Goal: Task Accomplishment & Management: Complete application form

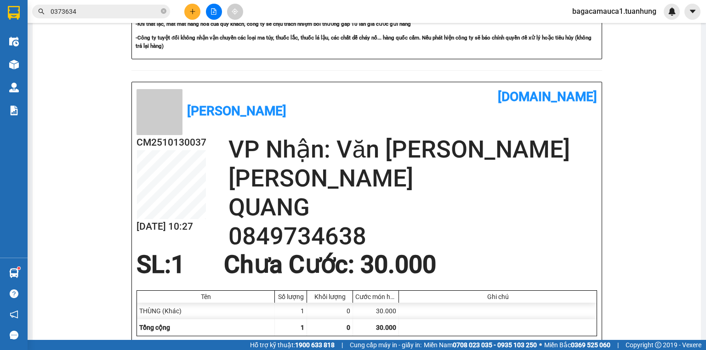
scroll to position [409, 0]
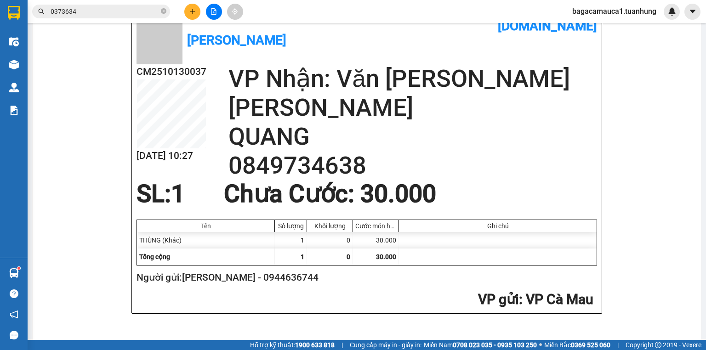
click at [392, 293] on h2 "VP gửi : VP [PERSON_NAME]" at bounding box center [365, 300] width 457 height 19
click at [392, 292] on h2 "VP gửi : VP [PERSON_NAME]" at bounding box center [365, 300] width 457 height 19
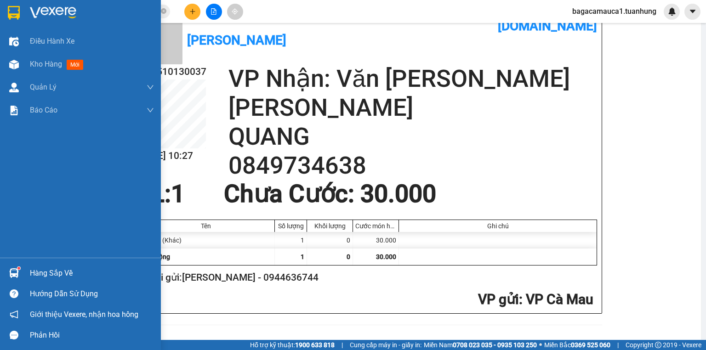
click at [54, 156] on div "Điều [PERSON_NAME] xe Kho hàng mới [PERSON_NAME] [PERSON_NAME] [PERSON_NAME] lý…" at bounding box center [80, 144] width 161 height 228
click at [52, 56] on div "Kho hàng mới" at bounding box center [92, 64] width 124 height 23
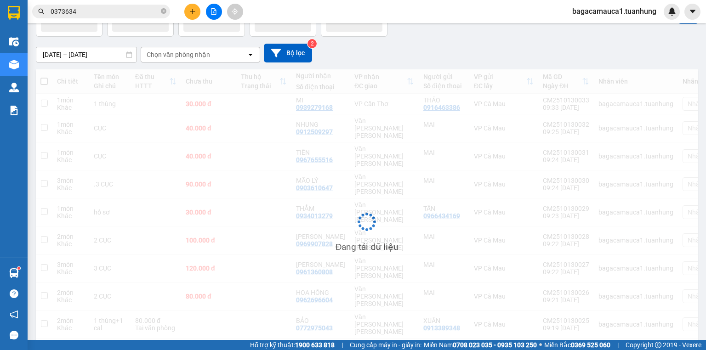
scroll to position [60, 0]
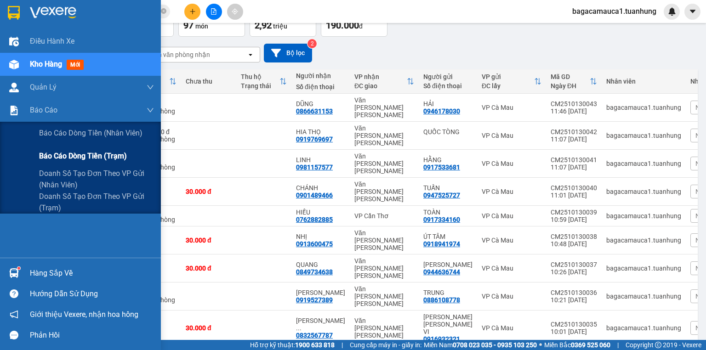
click at [64, 156] on span "Báo cáo dòng tiền (trạm)" at bounding box center [83, 155] width 88 height 11
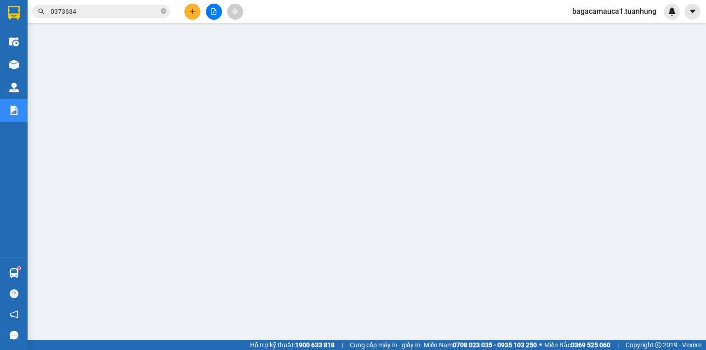
click at [619, 8] on span "bagacamauca1.tuanhung" at bounding box center [614, 11] width 99 height 11
click at [600, 27] on span "Đăng xuất" at bounding box center [619, 28] width 79 height 10
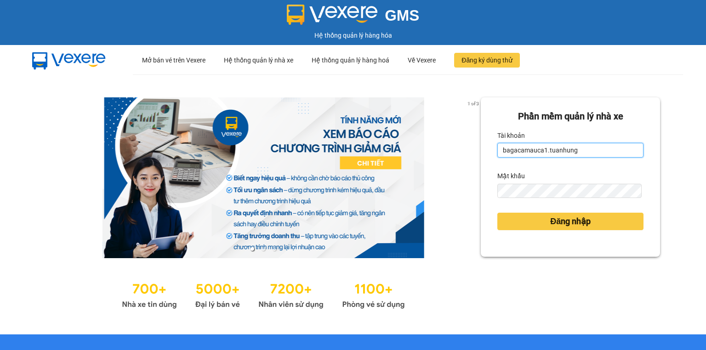
click at [551, 148] on input "bagacamauca1.tuanhung" at bounding box center [571, 150] width 146 height 15
type input "bagacamauca2.tuanhung"
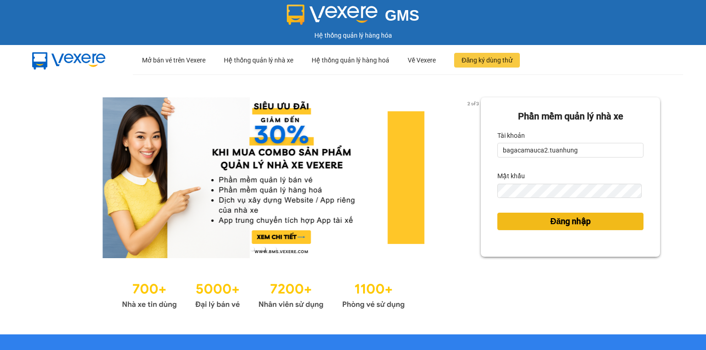
click at [561, 225] on span "Đăng nhập" at bounding box center [570, 221] width 40 height 13
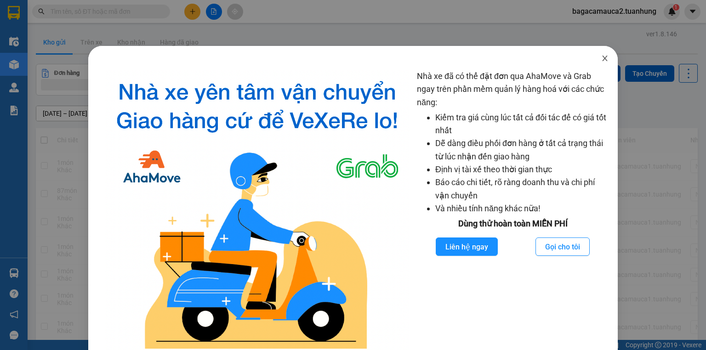
click at [602, 59] on icon "close" at bounding box center [605, 58] width 7 height 7
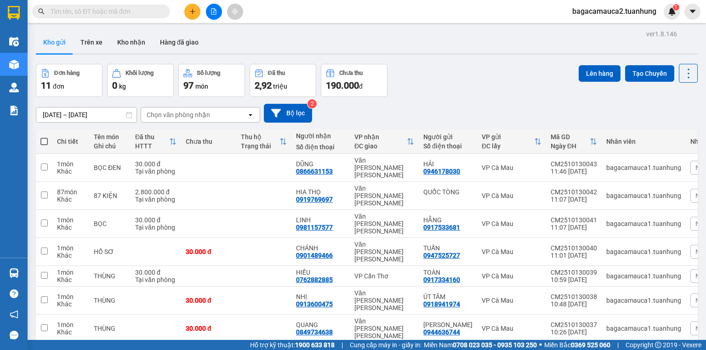
click at [186, 7] on button at bounding box center [192, 12] width 16 height 16
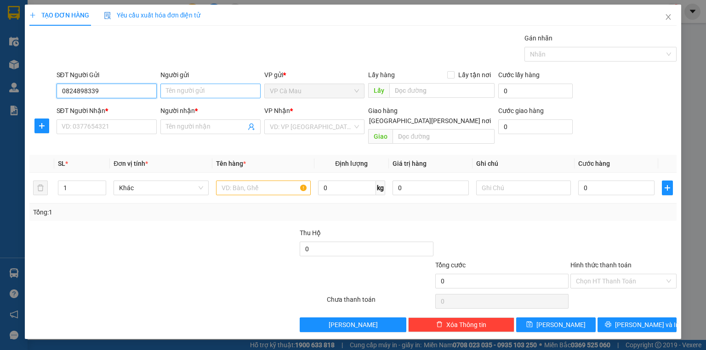
type input "0824898339"
click at [175, 89] on input "Người gửi" at bounding box center [210, 91] width 100 height 15
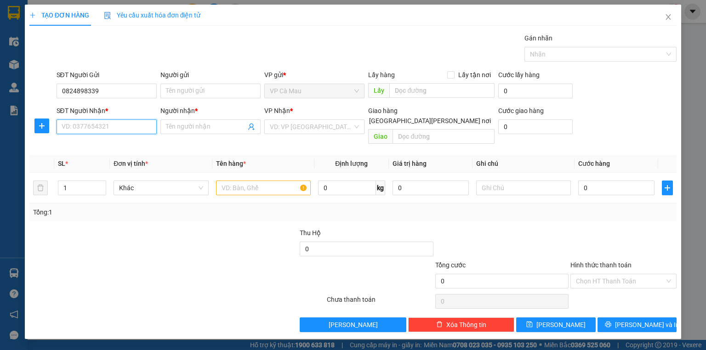
click at [93, 125] on input "SĐT Người Nhận *" at bounding box center [107, 127] width 100 height 15
type input "0942905770"
click at [187, 127] on input "Người nhận *" at bounding box center [206, 127] width 80 height 10
type input "Y"
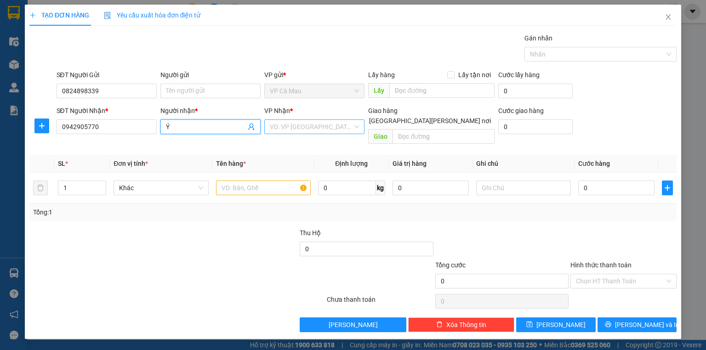
type input "Ý"
click at [279, 125] on input "search" at bounding box center [311, 127] width 83 height 14
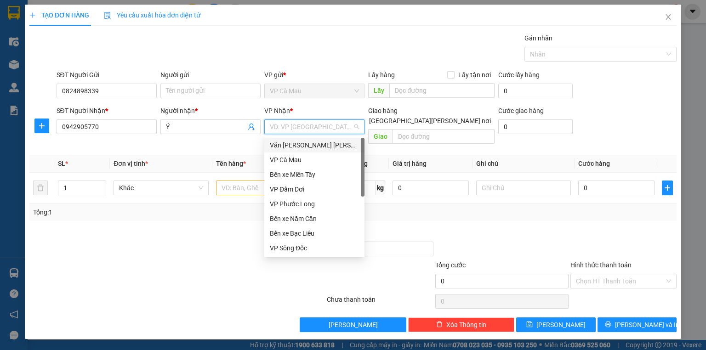
click at [312, 138] on div "Văn [PERSON_NAME] [PERSON_NAME]" at bounding box center [314, 145] width 100 height 15
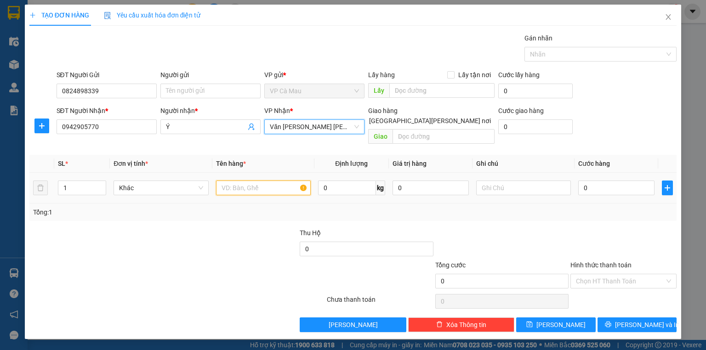
click at [225, 181] on input "text" at bounding box center [263, 188] width 95 height 15
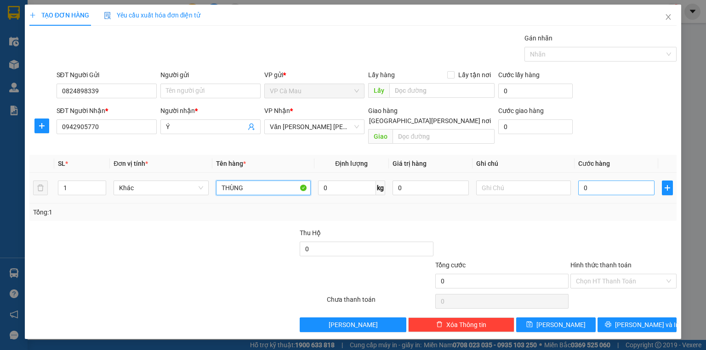
type input "THÙNG"
click at [626, 181] on input "0" at bounding box center [617, 188] width 76 height 15
type input "3"
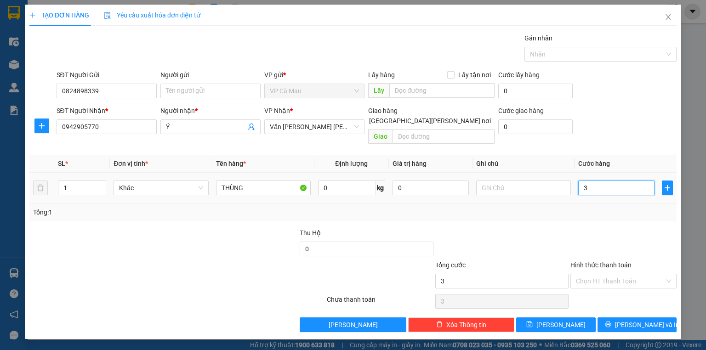
type input "30"
type input "30.000"
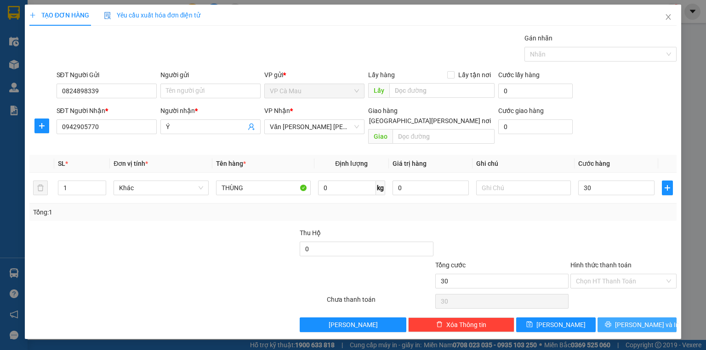
type input "30.000"
click at [612, 321] on icon "printer" at bounding box center [608, 324] width 6 height 6
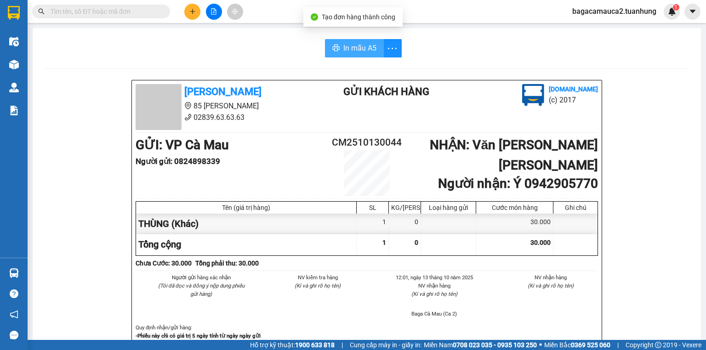
click at [332, 45] on icon "printer" at bounding box center [335, 47] width 7 height 7
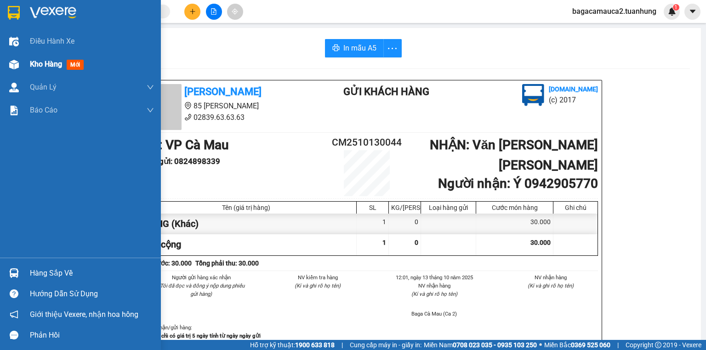
click at [23, 64] on div "Kho hàng mới" at bounding box center [80, 64] width 161 height 23
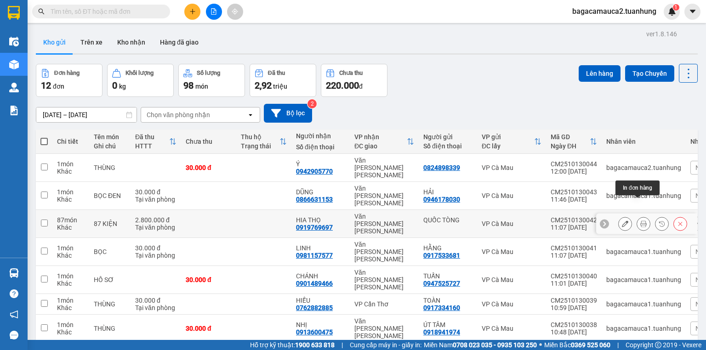
click at [641, 221] on icon at bounding box center [644, 224] width 6 height 6
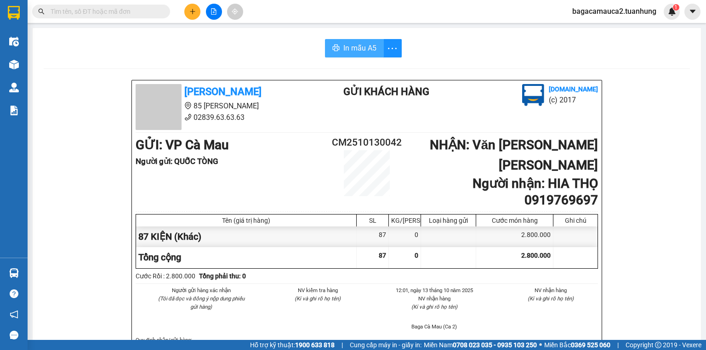
click at [359, 47] on span "In mẫu A5" at bounding box center [360, 47] width 33 height 11
click at [191, 8] on icon "plus" at bounding box center [192, 11] width 6 height 6
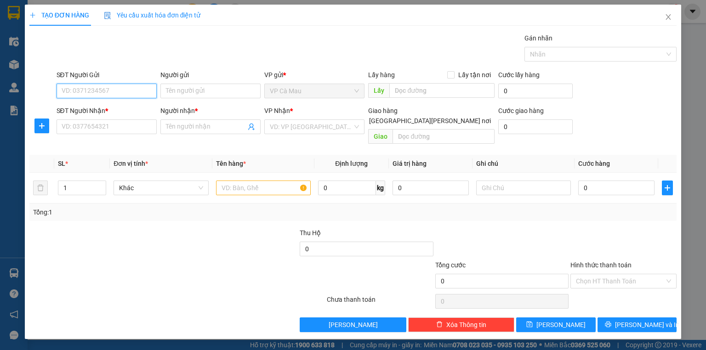
click at [83, 88] on input "SĐT Người Gửi" at bounding box center [107, 91] width 100 height 15
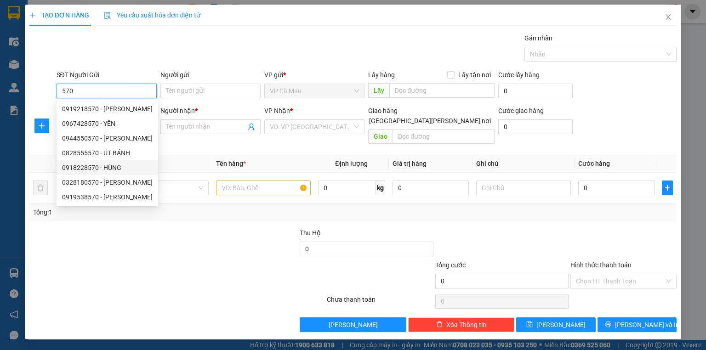
click at [118, 171] on div "0918228570 - HÙNG" at bounding box center [107, 168] width 91 height 10
type input "0918228570"
type input "HÙNG"
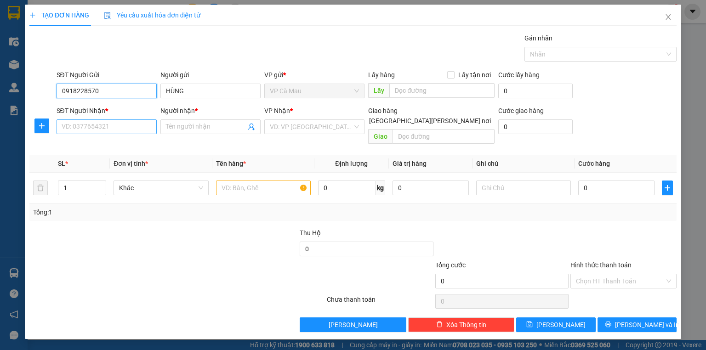
type input "0918228570"
click at [109, 121] on input "SĐT Người Nhận *" at bounding box center [107, 127] width 100 height 15
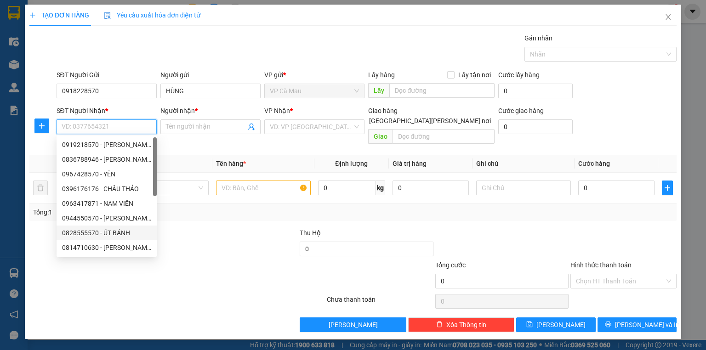
scroll to position [74, 0]
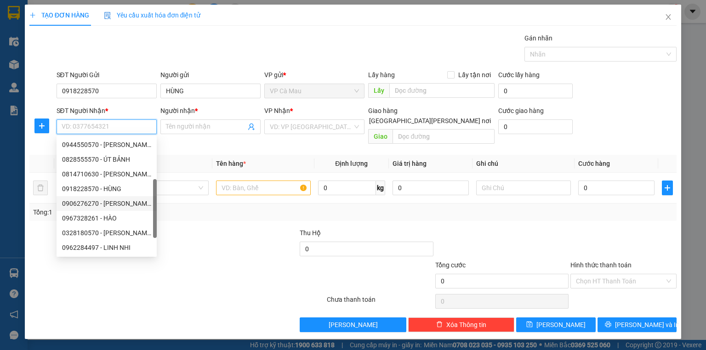
click at [120, 204] on div "0906276270 - HOÀNG" at bounding box center [106, 204] width 89 height 10
type input "0906276270"
type input "HOÀNG"
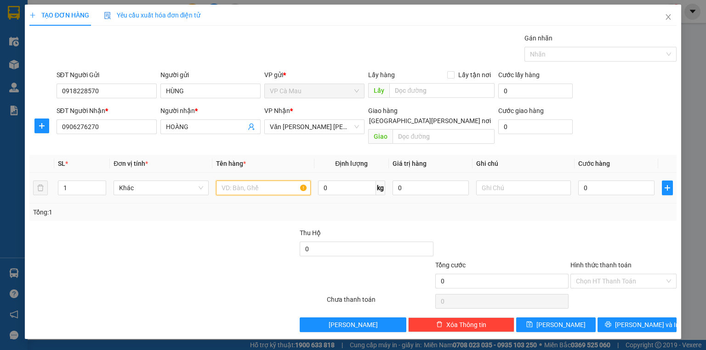
click at [249, 181] on input "text" at bounding box center [263, 188] width 95 height 15
type input "THÙNG"
click at [621, 181] on input "0" at bounding box center [617, 188] width 76 height 15
type input "+3"
type input "3"
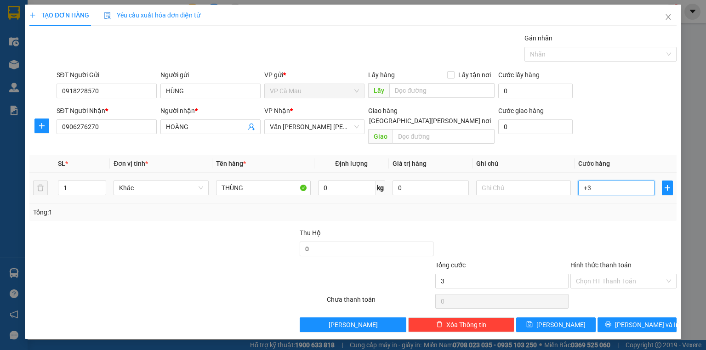
type input "3"
type input "+30"
type input "30"
type input "30.000"
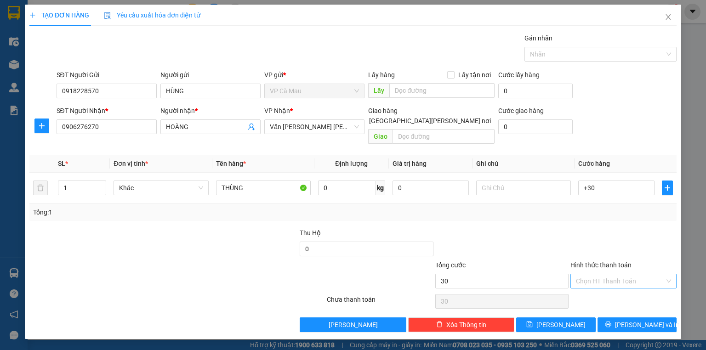
type input "30.000"
click at [624, 275] on input "Hình thức thanh toán" at bounding box center [620, 282] width 89 height 14
click at [626, 287] on div "Tại văn phòng" at bounding box center [623, 289] width 95 height 10
type input "0"
click at [635, 320] on span "Lưu và In" at bounding box center [647, 325] width 64 height 10
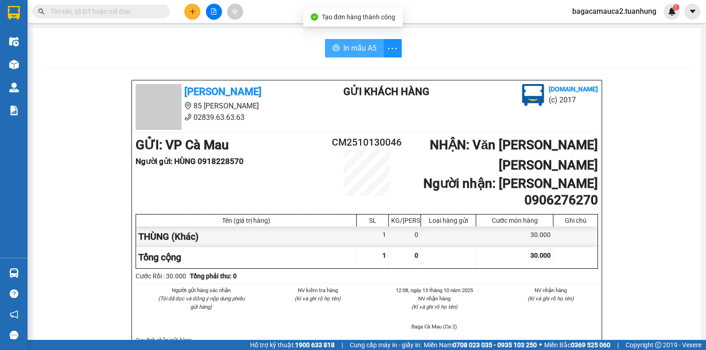
click at [351, 51] on span "In mẫu A5" at bounding box center [360, 47] width 33 height 11
